Goal: Navigation & Orientation: Find specific page/section

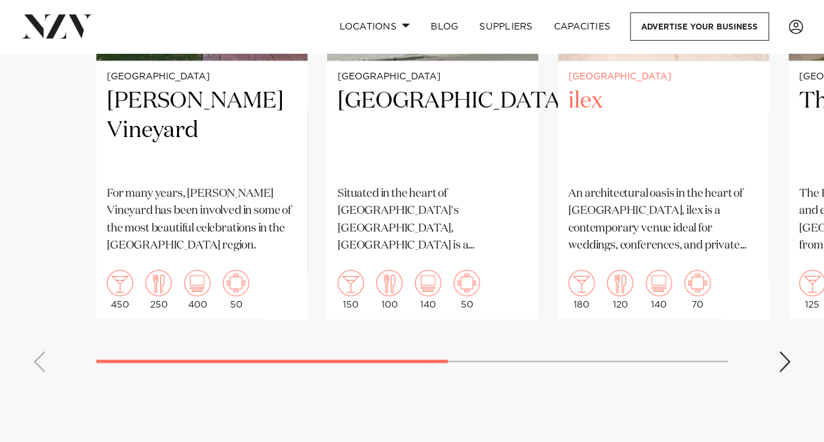
scroll to position [1181, 0]
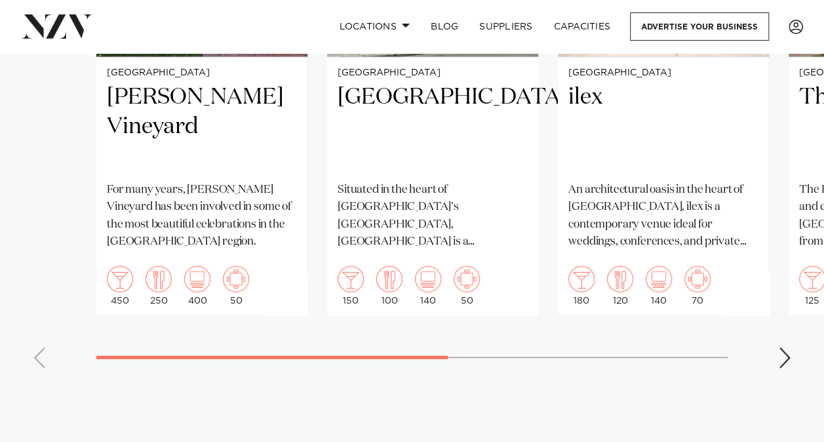
click at [798, 347] on swiper-container "Christchurch [PERSON_NAME] Vineyard For many years, [PERSON_NAME] Vineyard has …" at bounding box center [412, 75] width 824 height 605
click at [789, 347] on div "Next slide" at bounding box center [784, 357] width 13 height 21
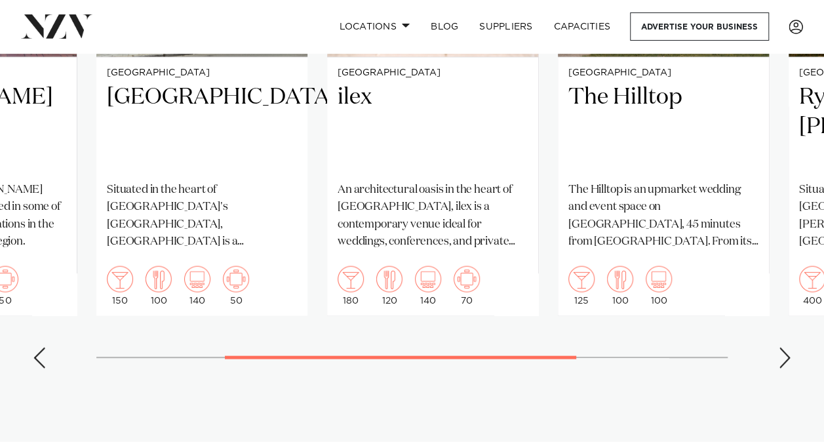
click at [789, 347] on div "Next slide" at bounding box center [784, 357] width 13 height 21
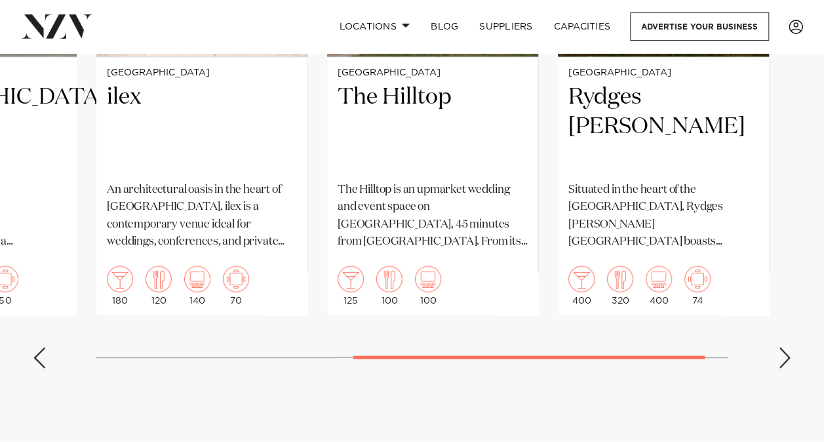
click at [791, 347] on div "Next slide" at bounding box center [784, 357] width 13 height 21
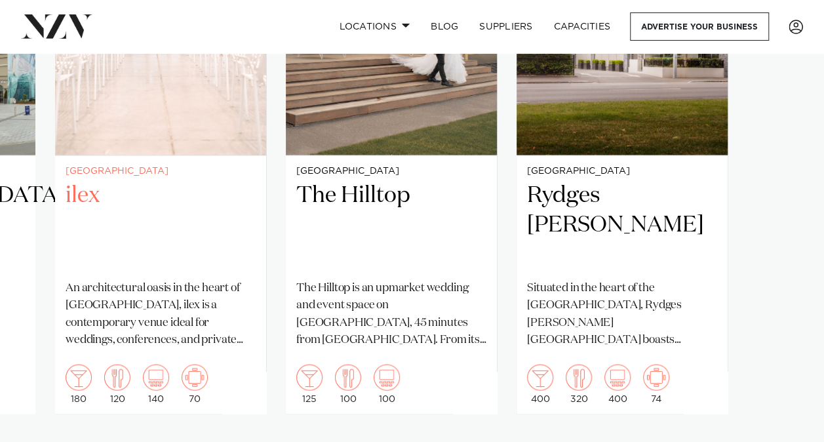
scroll to position [1125, 0]
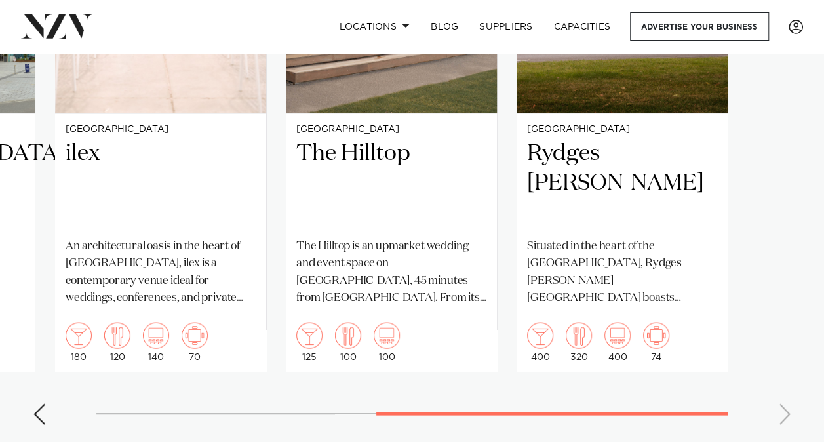
click at [43, 403] on div "Previous slide" at bounding box center [39, 413] width 13 height 21
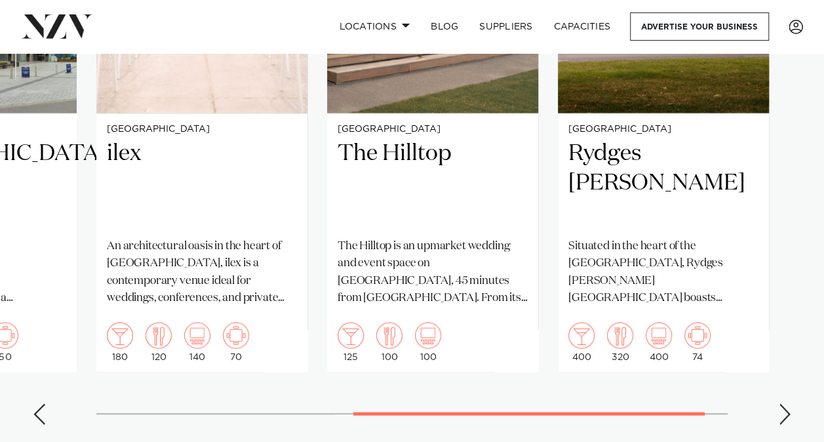
click at [43, 403] on div "Previous slide" at bounding box center [39, 413] width 13 height 21
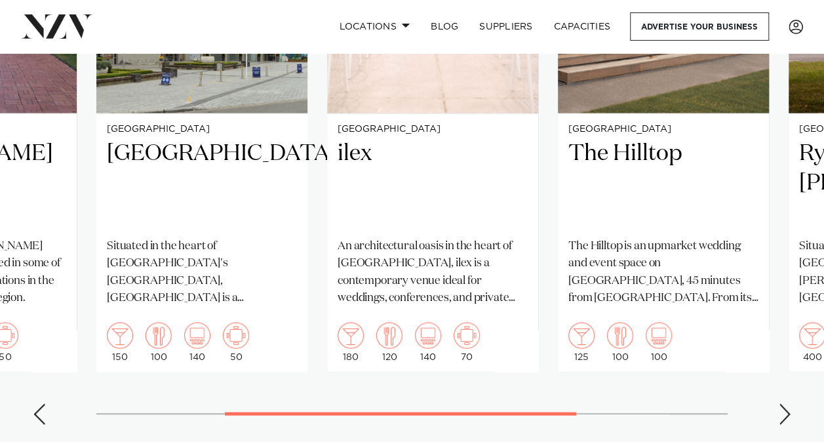
click at [46, 390] on swiper-container "Christchurch [PERSON_NAME] Vineyard For many years, [PERSON_NAME] Vineyard has …" at bounding box center [412, 132] width 824 height 605
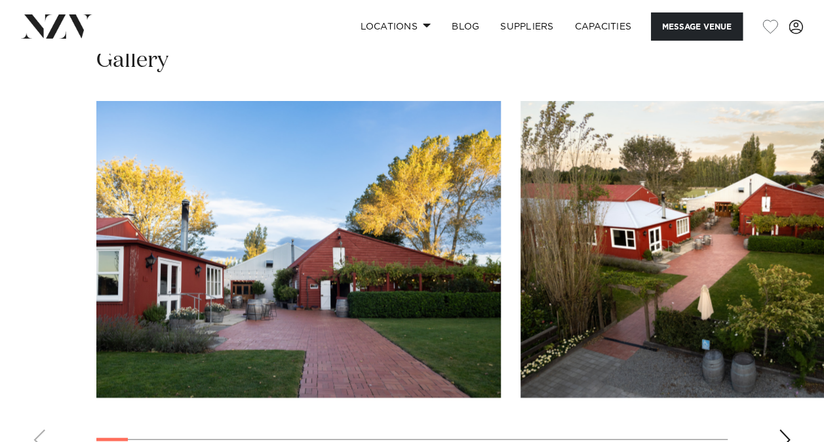
scroll to position [1238, 0]
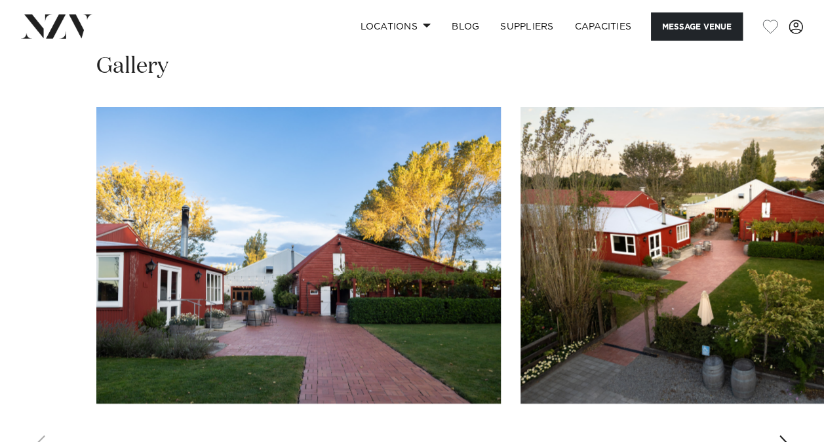
click at [781, 435] on div "Next slide" at bounding box center [784, 445] width 13 height 21
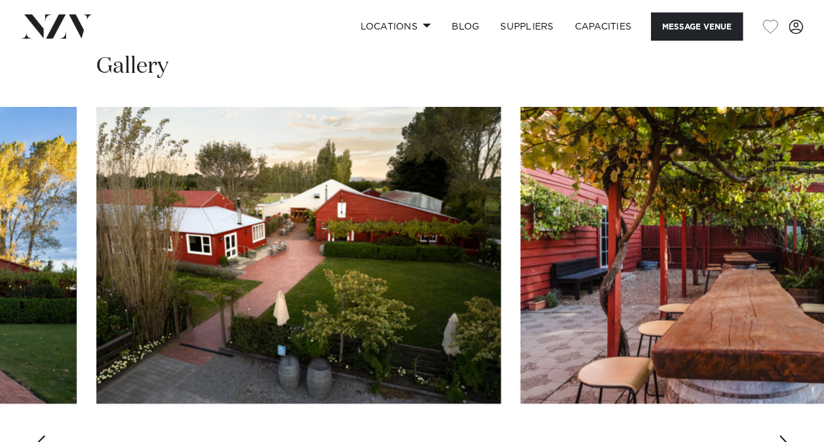
click at [785, 435] on div "Next slide" at bounding box center [784, 445] width 13 height 21
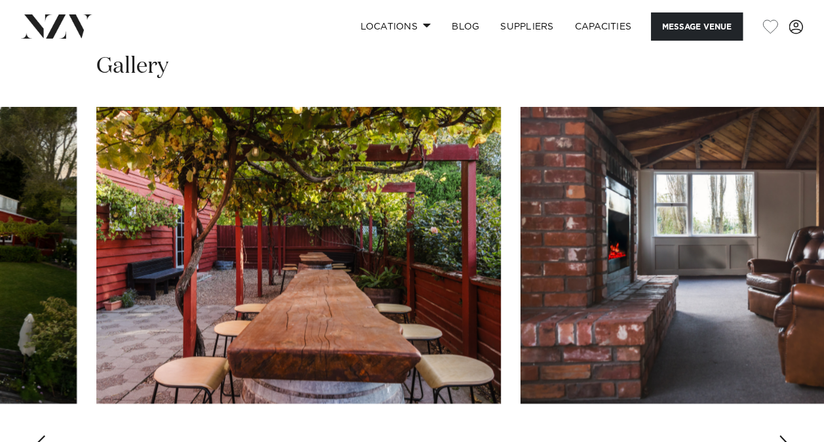
click at [788, 435] on div "Next slide" at bounding box center [784, 445] width 13 height 21
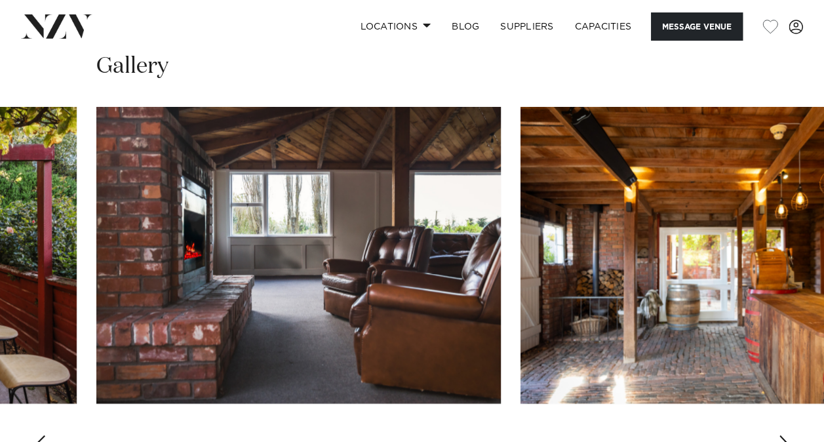
click at [792, 435] on swiper-container at bounding box center [412, 287] width 824 height 360
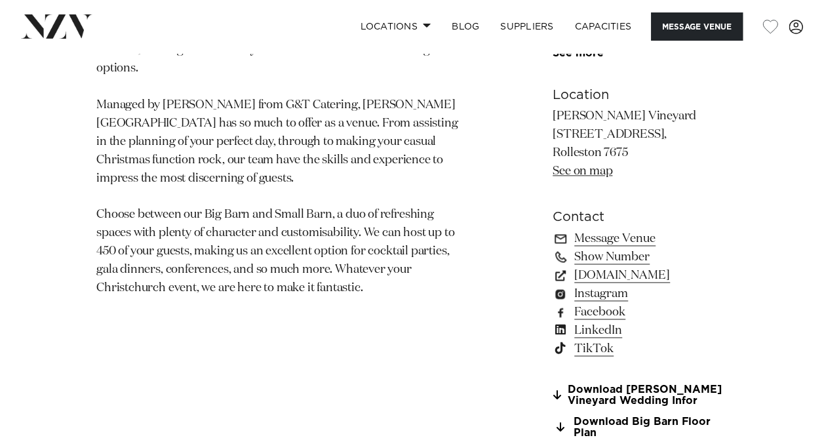
scroll to position [787, 0]
